Goal: Task Accomplishment & Management: Use online tool/utility

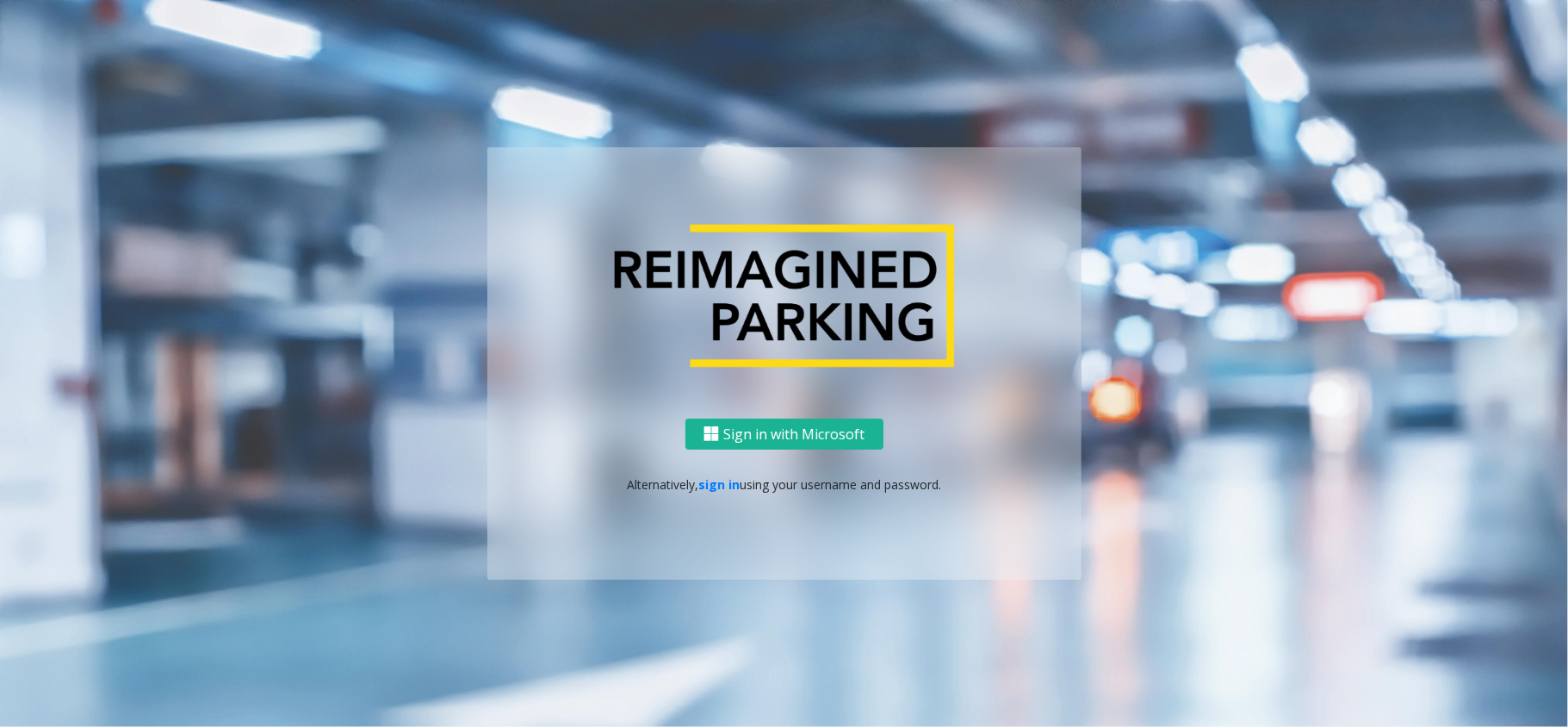
click at [690, 482] on p "Alternatively, sign in using your username and password." at bounding box center [784, 484] width 560 height 18
click at [717, 482] on link "sign in" at bounding box center [719, 485] width 42 height 17
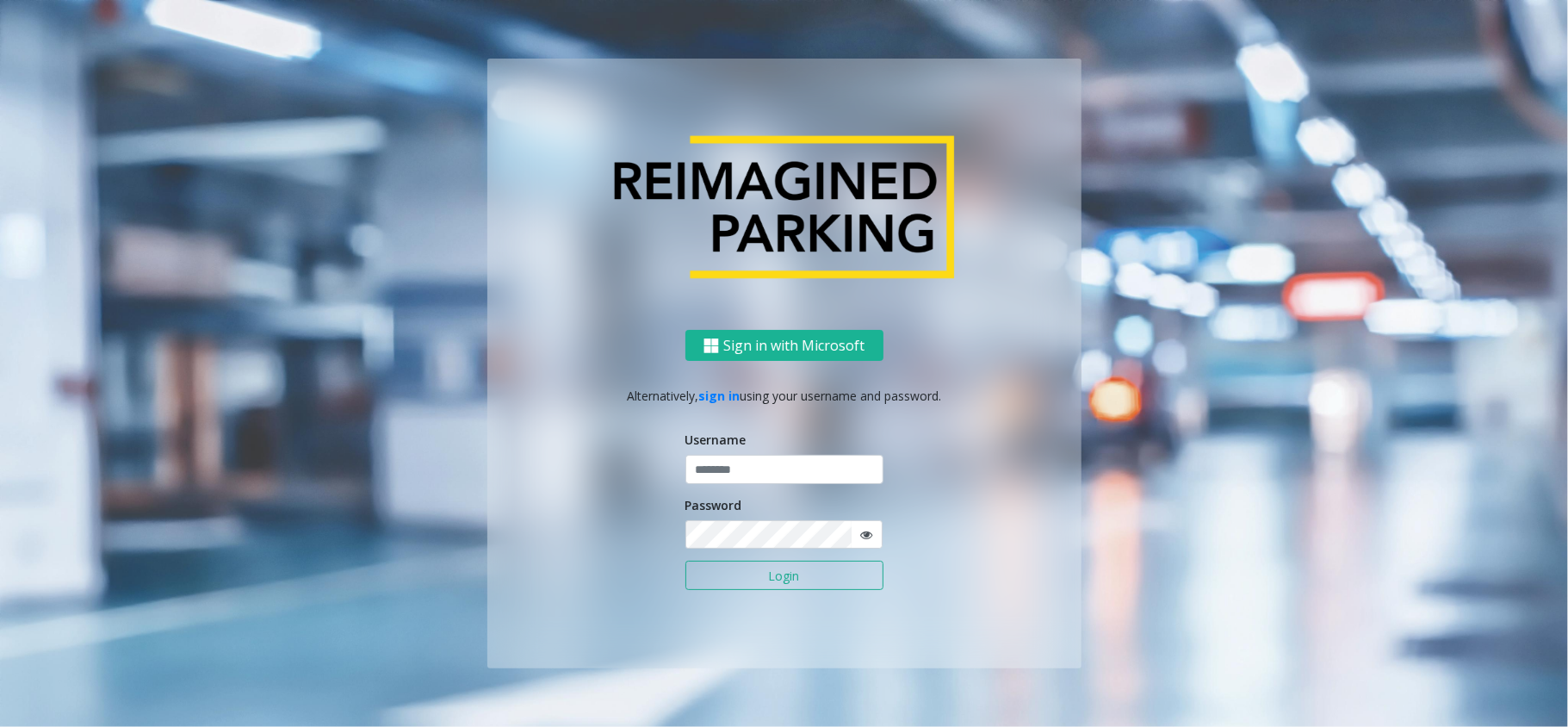
click at [724, 452] on div "Username" at bounding box center [784, 457] width 198 height 53
click at [719, 463] on input "text" at bounding box center [784, 470] width 198 height 30
type input "*****"
click at [685, 561] on button "Login" at bounding box center [784, 576] width 198 height 30
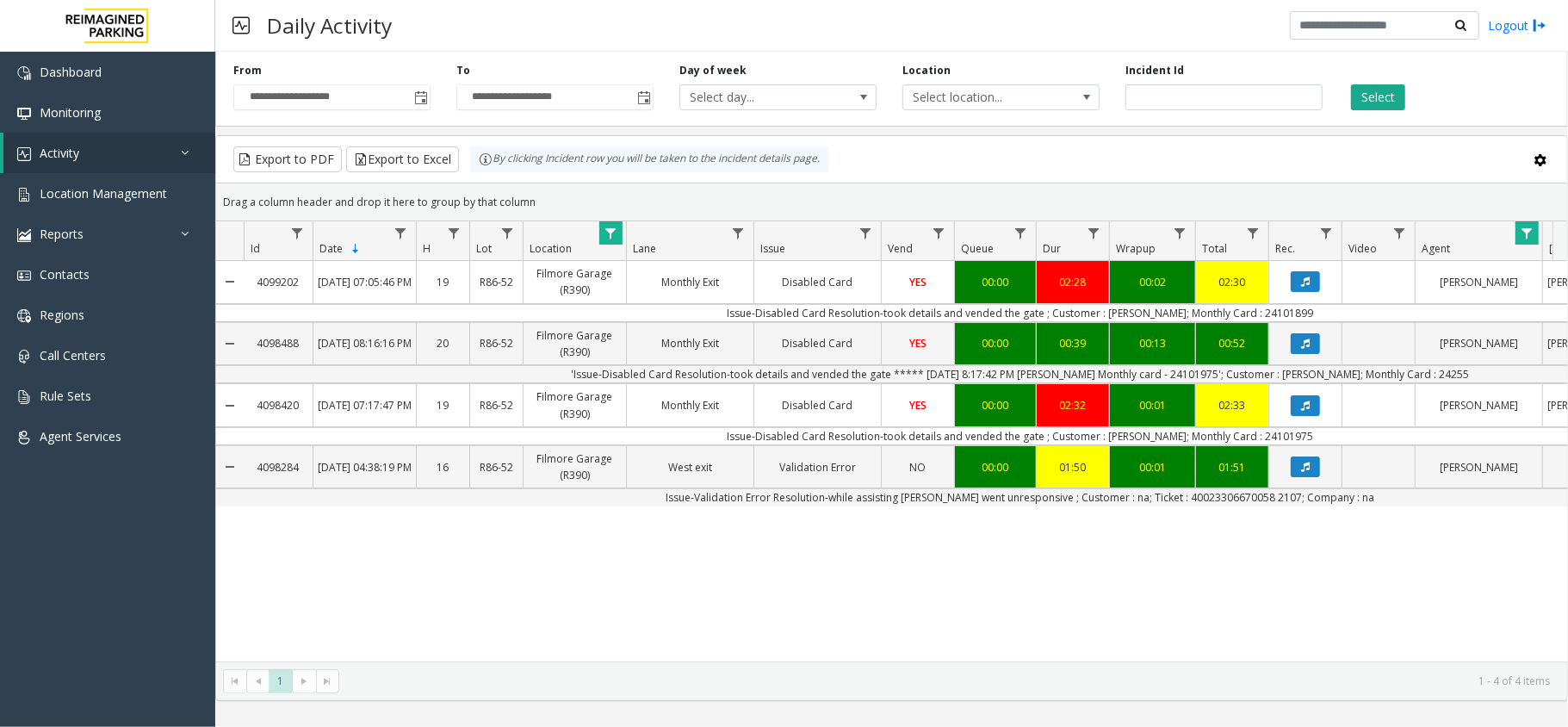
click at [902, 136] on kendo-grid "Export to PDF Export to Excel By clicking Incident row you will be taken to the…" at bounding box center [891, 418] width 1353 height 565
click at [419, 95] on span "Toggle popup" at bounding box center [421, 97] width 14 height 14
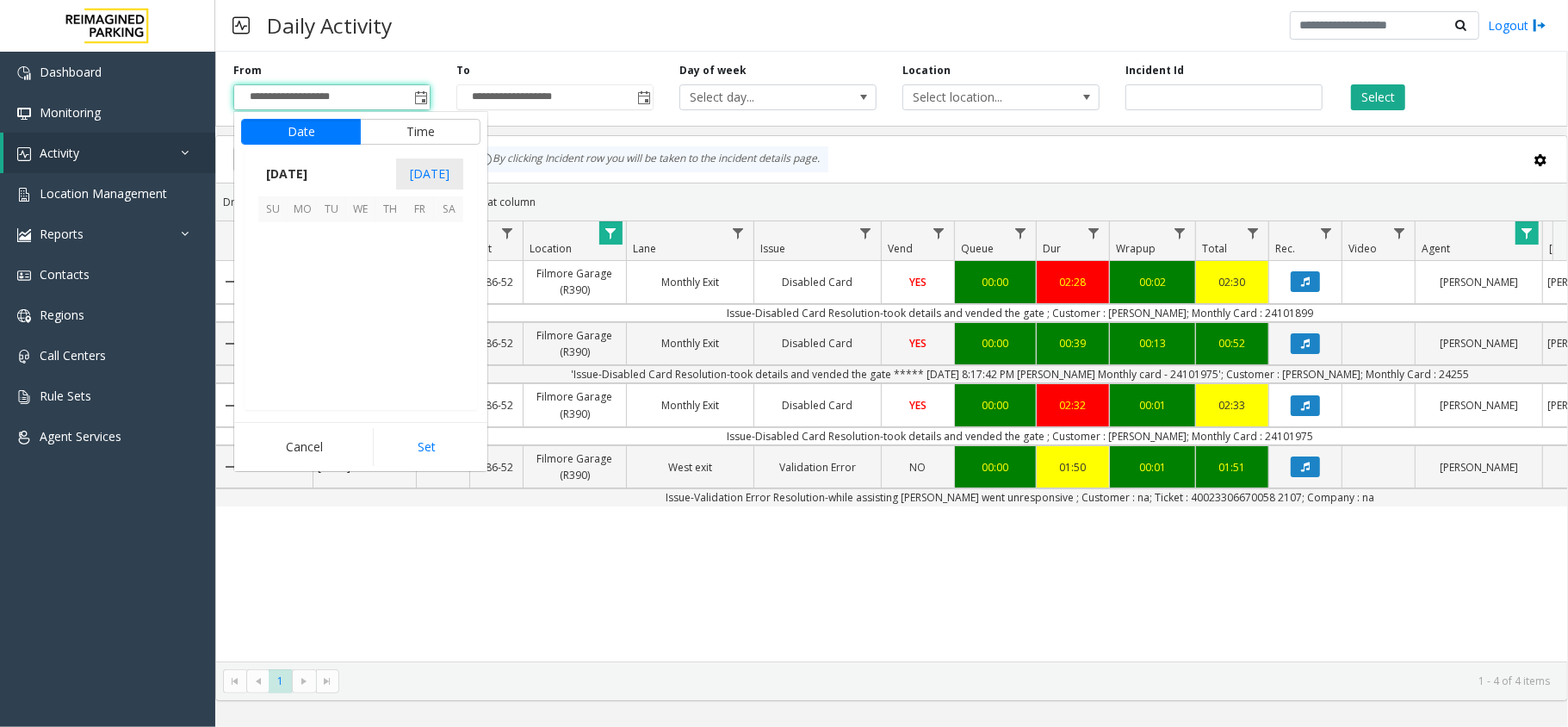
scroll to position [309212, 0]
click at [284, 292] on span "12" at bounding box center [273, 295] width 30 height 30
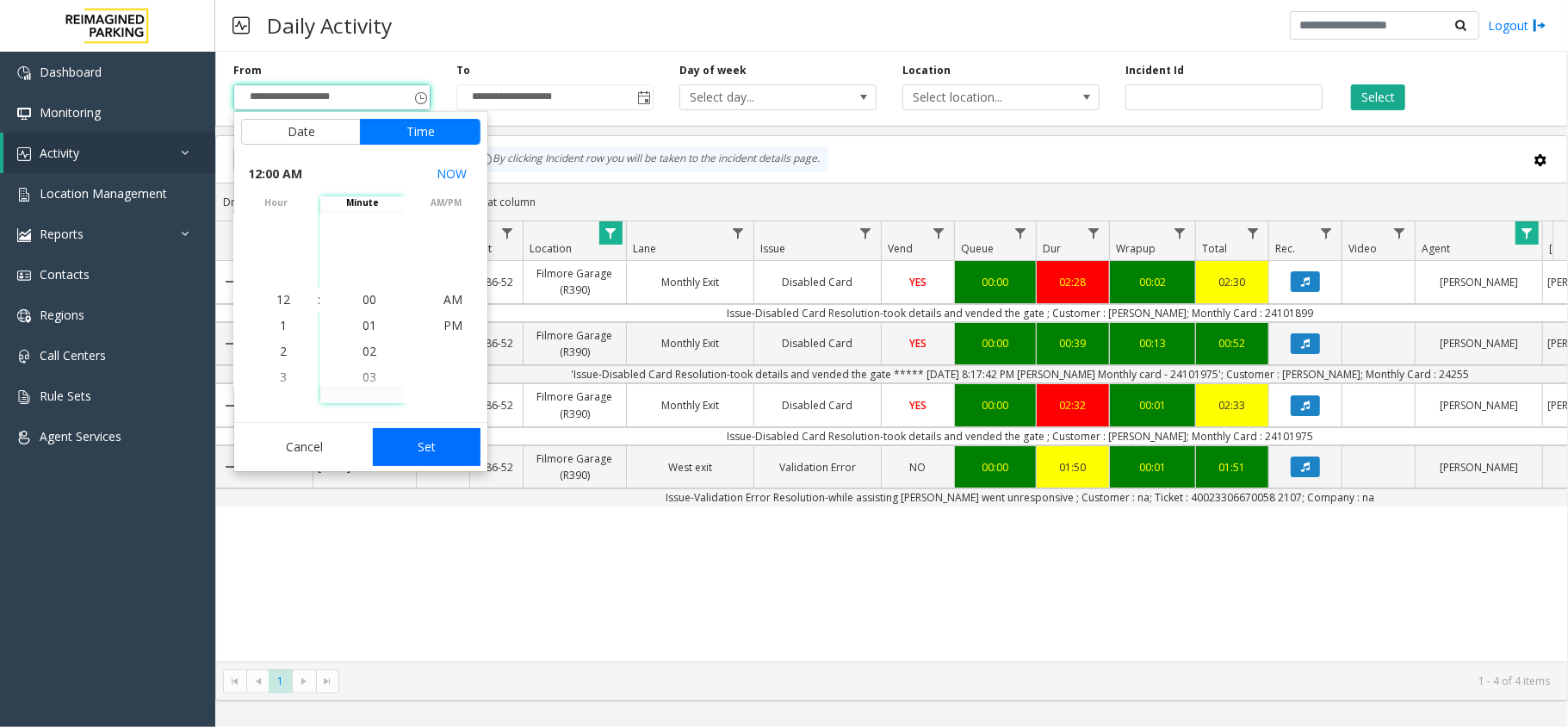
click at [424, 428] on button "Set" at bounding box center [427, 447] width 109 height 38
type input "**********"
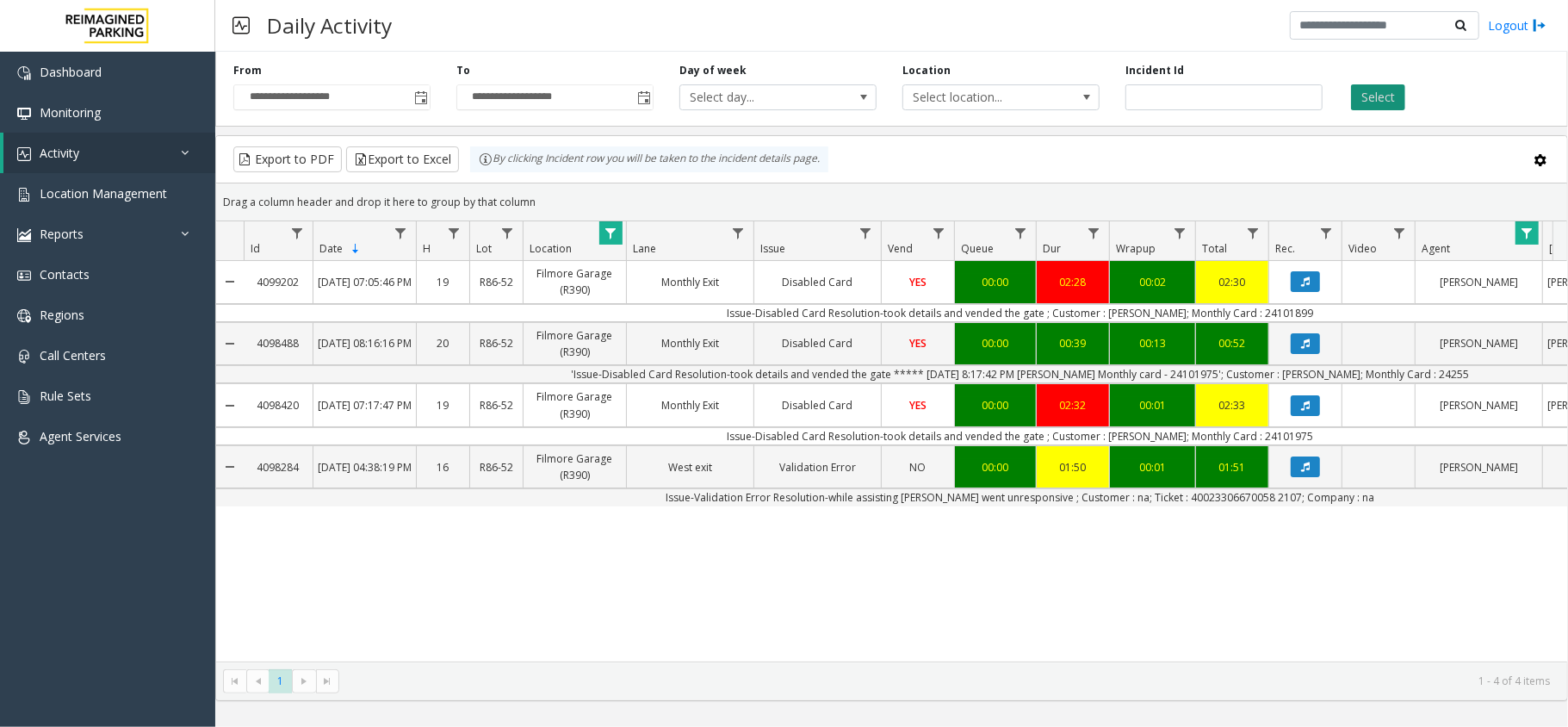
click at [1367, 97] on button "Select" at bounding box center [1378, 97] width 54 height 26
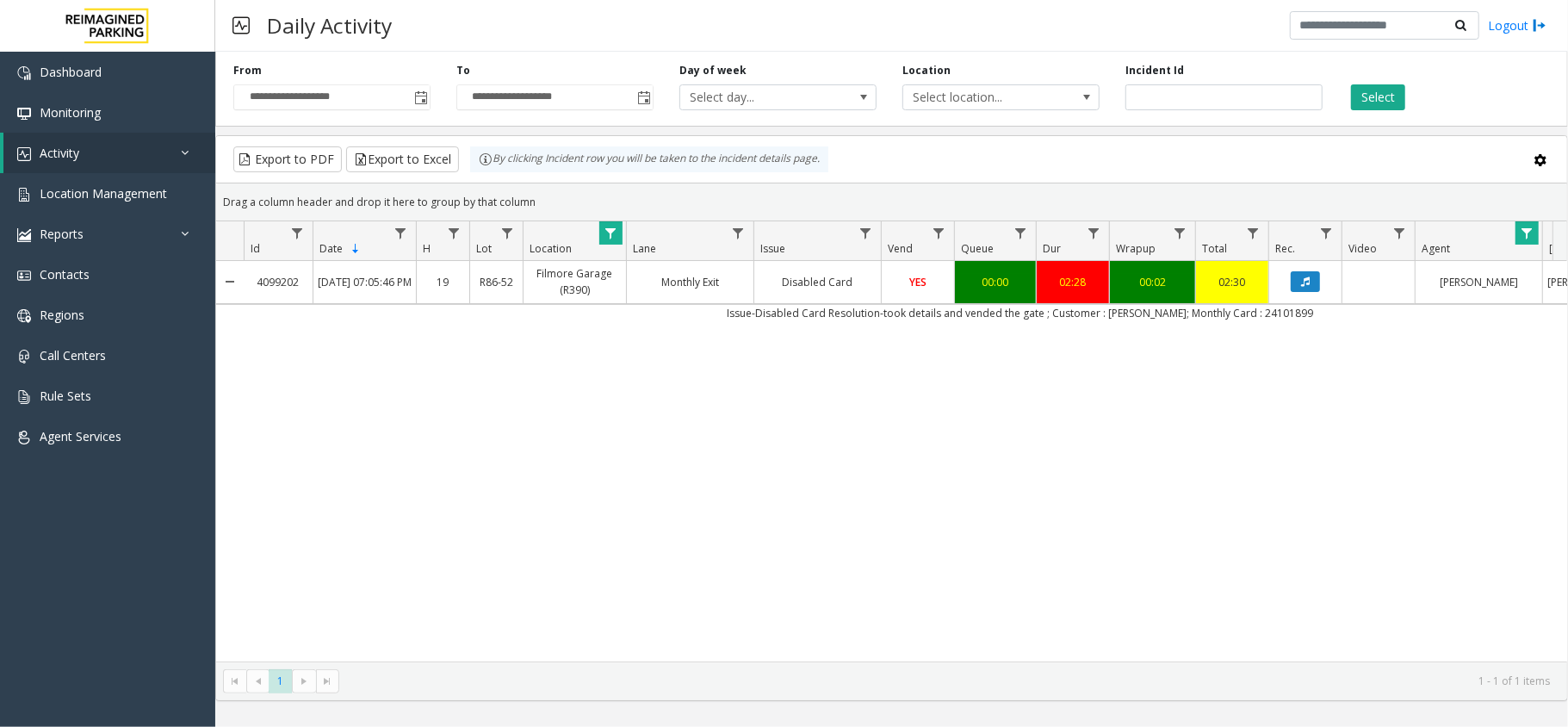
click at [1523, 231] on span "Data table" at bounding box center [1526, 233] width 14 height 14
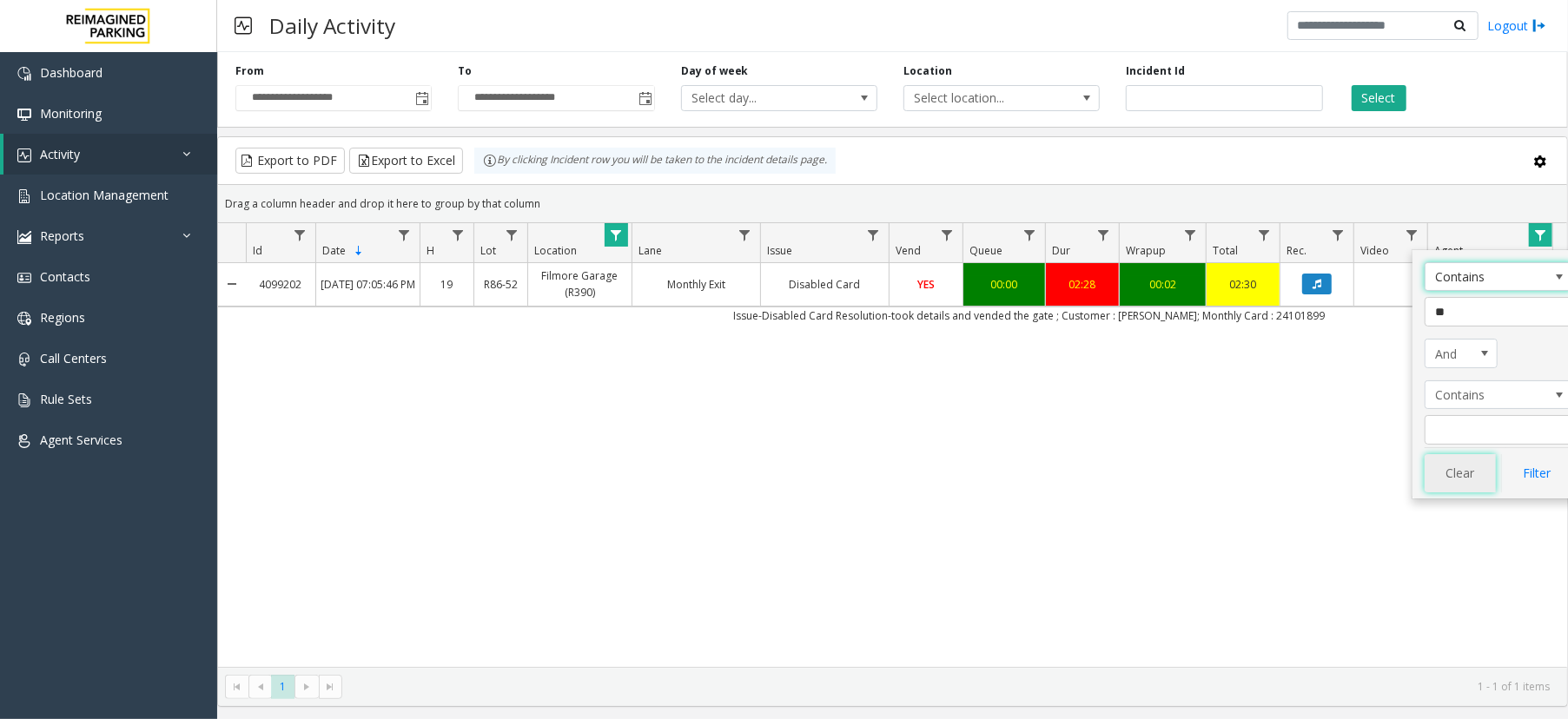
click at [1453, 457] on button "Clear" at bounding box center [1460, 473] width 71 height 38
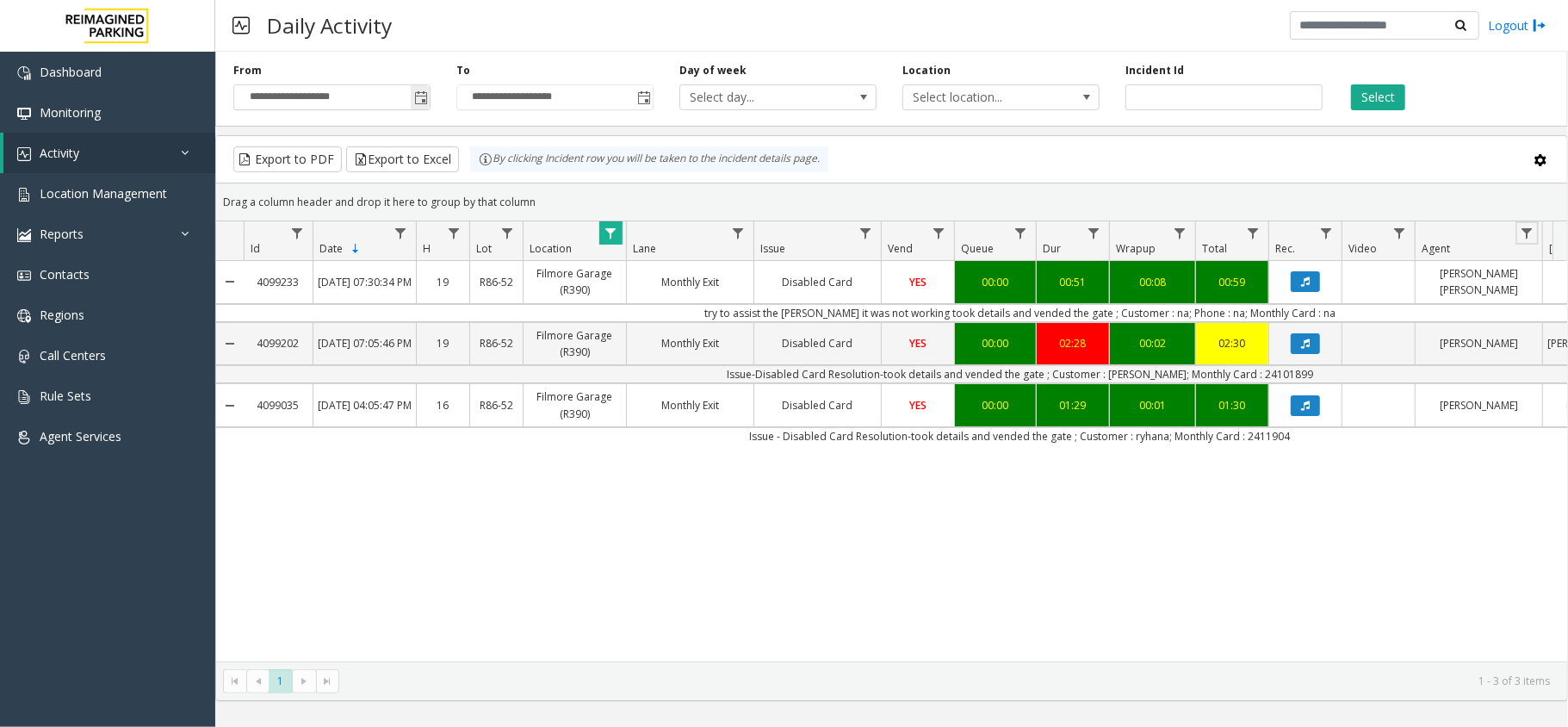
click at [414, 95] on span "Toggle popup" at bounding box center [421, 97] width 14 height 14
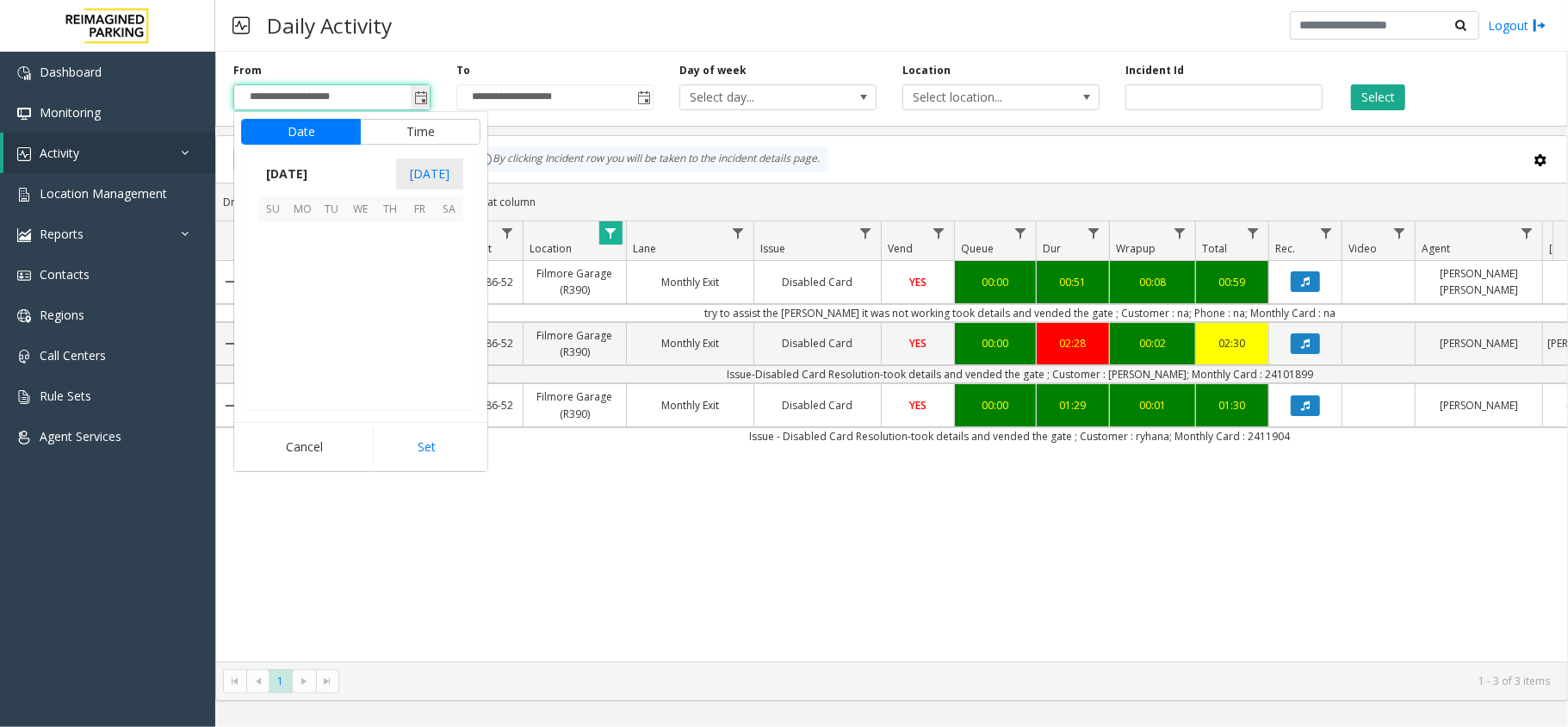
scroll to position [309212, 0]
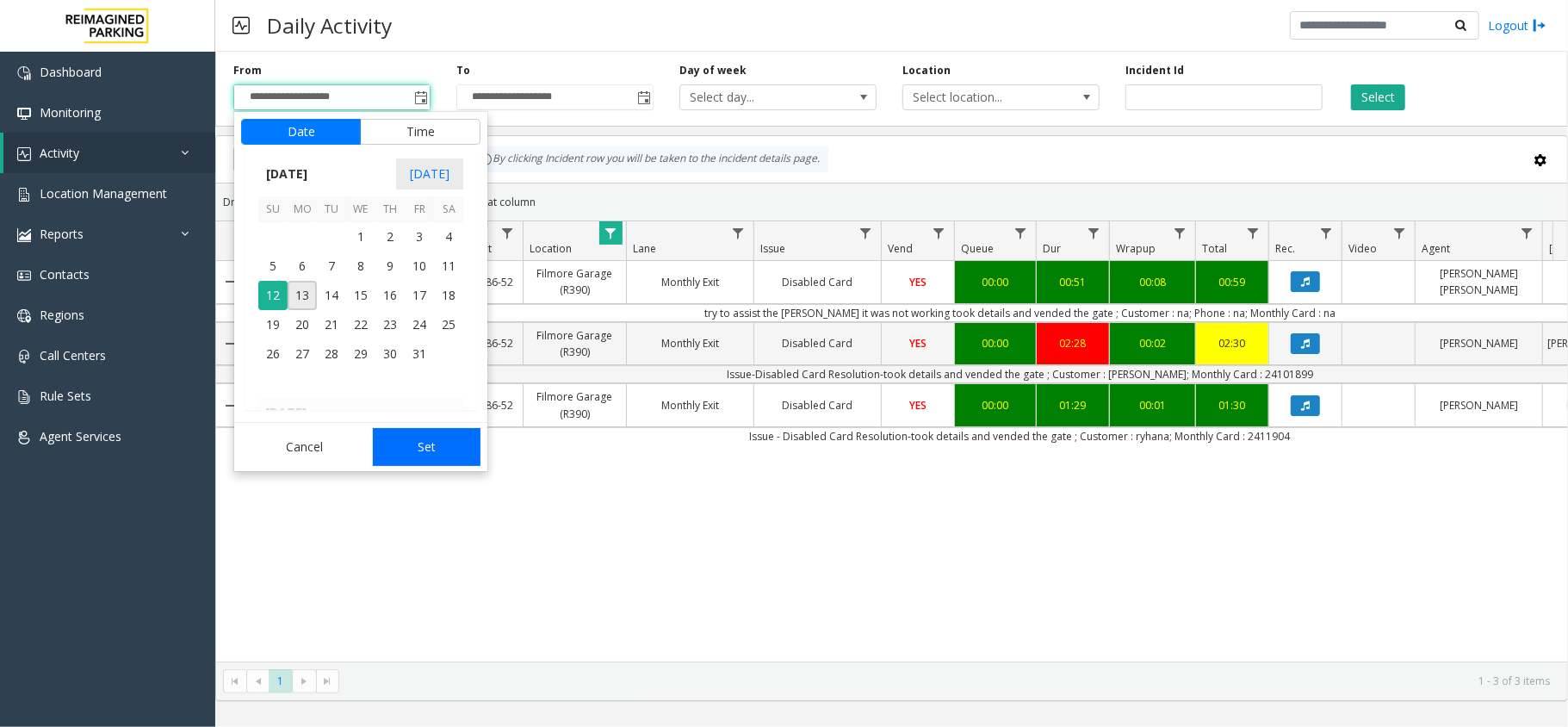
click at [431, 444] on button "Set" at bounding box center [427, 447] width 109 height 38
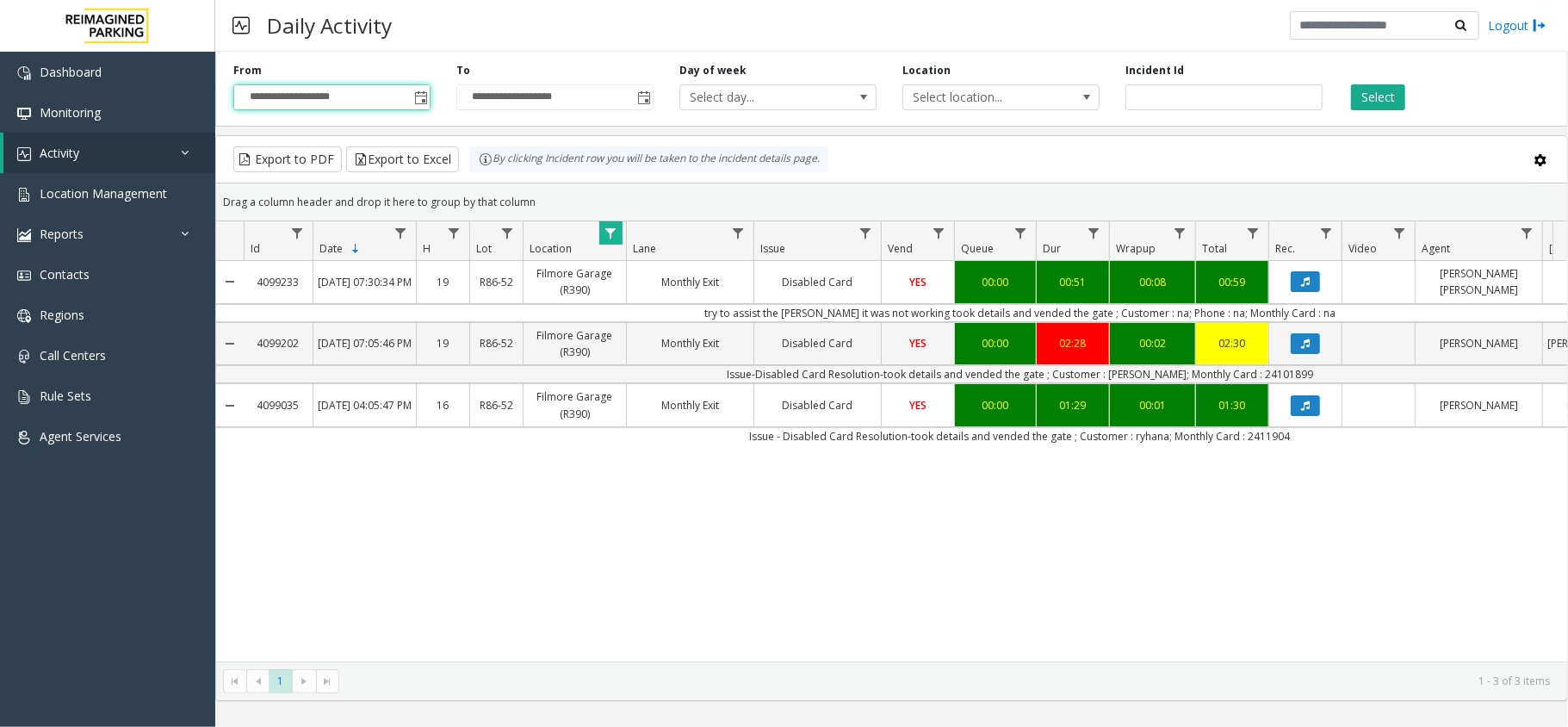
click at [1374, 81] on div "Select" at bounding box center [1446, 86] width 223 height 47
click at [1372, 87] on button "Select" at bounding box center [1378, 97] width 54 height 26
click at [620, 234] on link "Data table" at bounding box center [610, 232] width 23 height 23
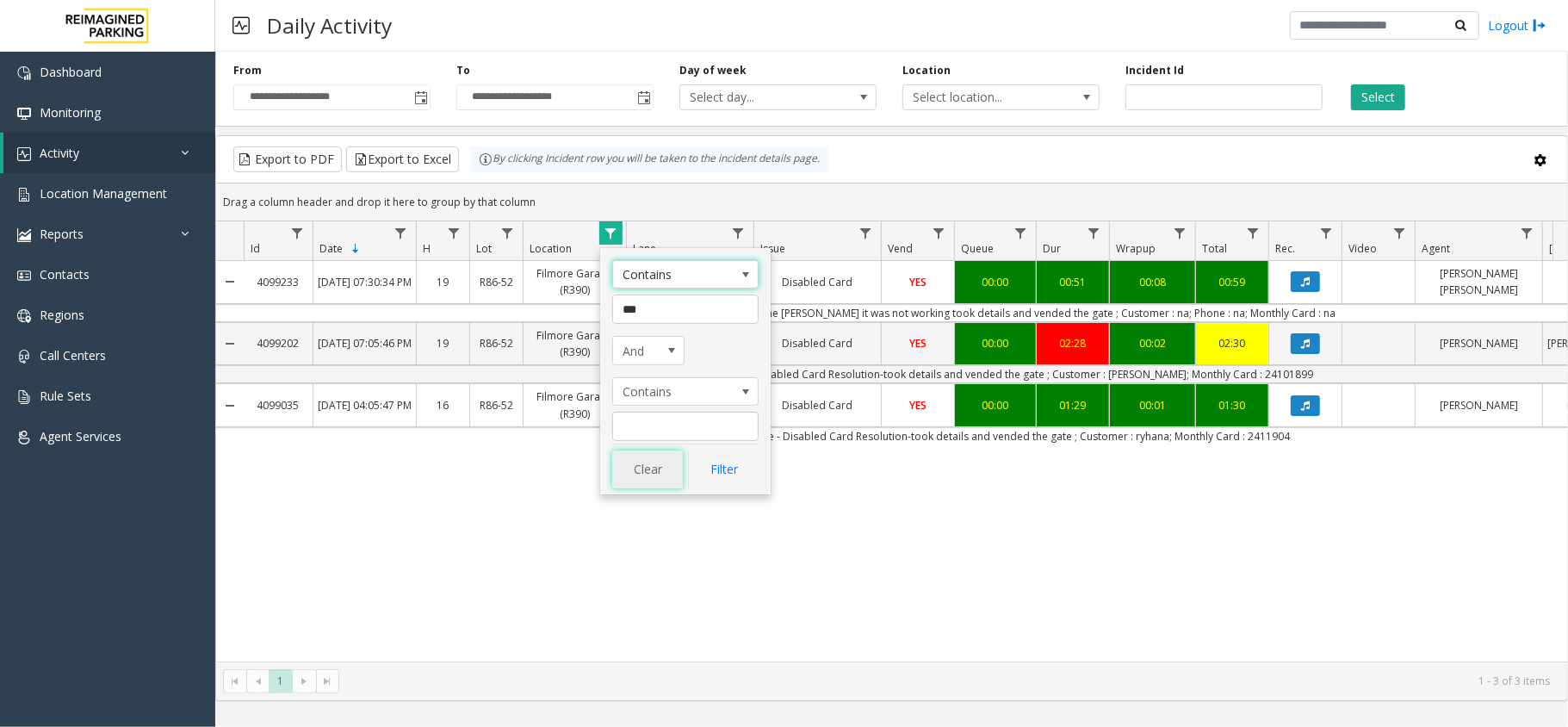
click at [641, 460] on button "Clear" at bounding box center [647, 469] width 71 height 38
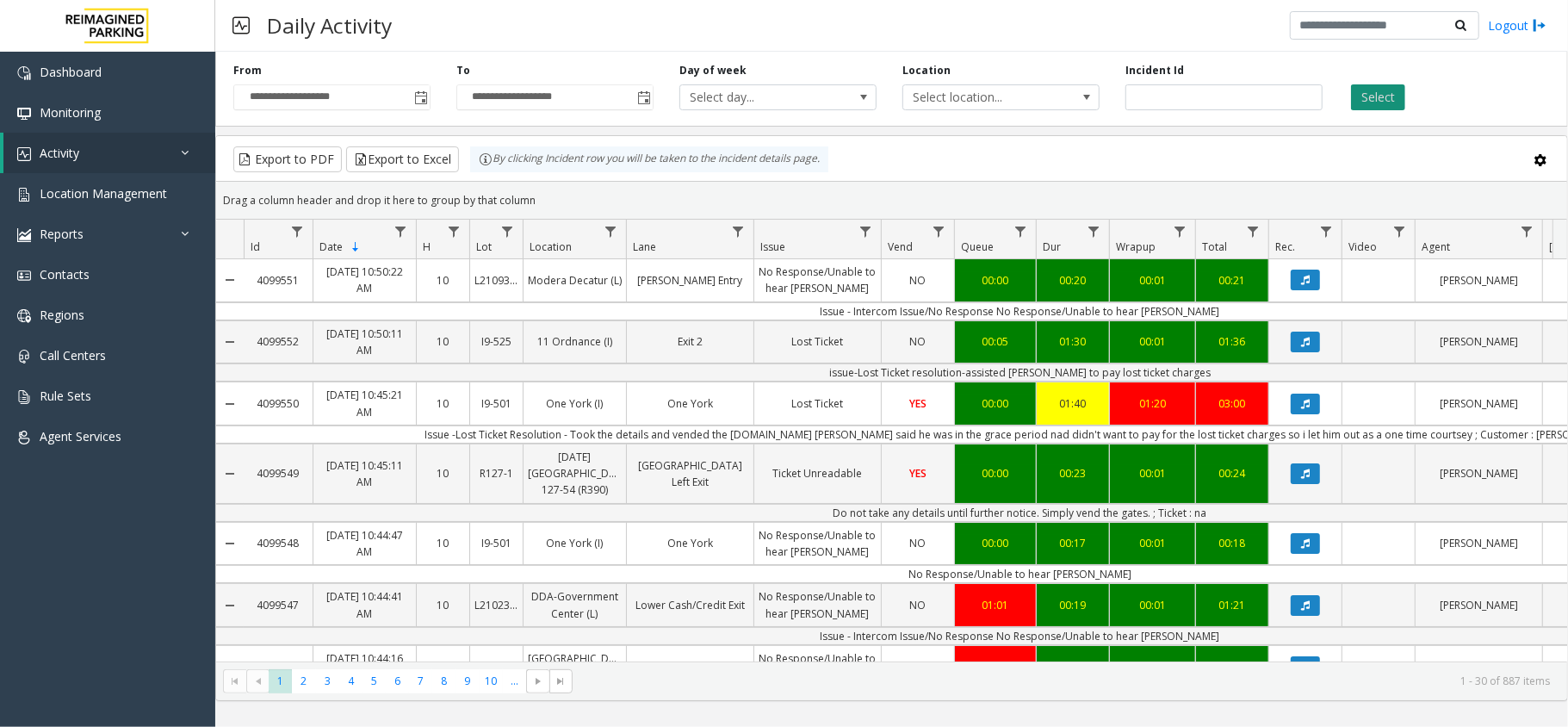
click at [1368, 91] on button "Select" at bounding box center [1378, 97] width 54 height 26
